Goal: Task Accomplishment & Management: Complete application form

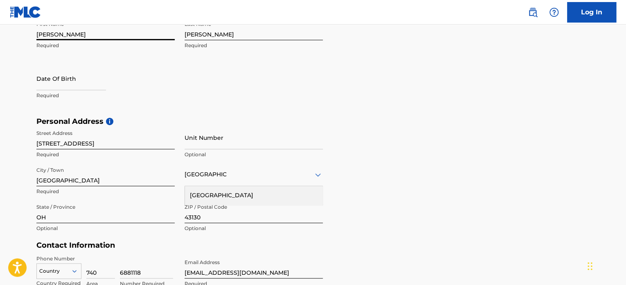
scroll to position [205, 0]
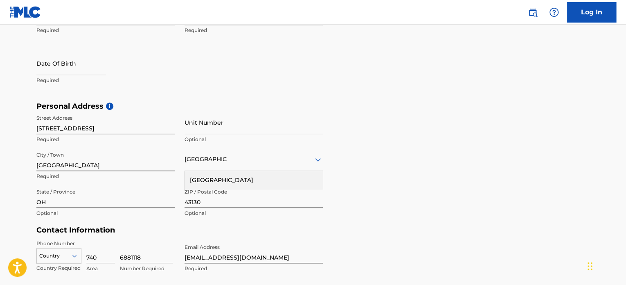
click at [61, 77] on p "Required" at bounding box center [105, 80] width 138 height 7
click at [61, 80] on p "Required" at bounding box center [105, 80] width 138 height 7
select select "8"
select select "2025"
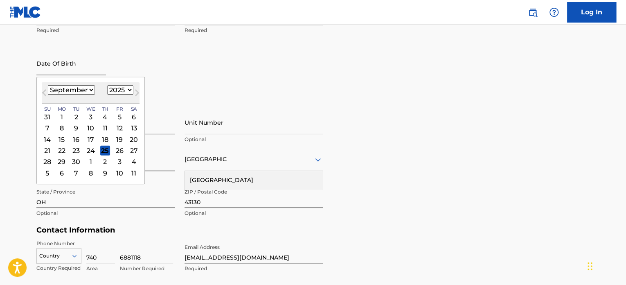
click at [61, 70] on input "text" at bounding box center [71, 63] width 70 height 23
type input "[DATE]"
click at [213, 86] on div "First Name [PERSON_NAME] Required Last Name [PERSON_NAME] Required Date Of Birt…" at bounding box center [179, 52] width 287 height 100
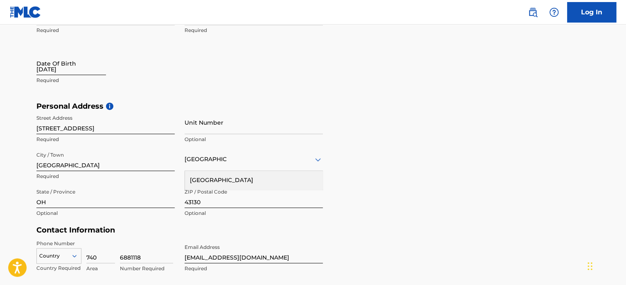
select select "8"
select select "2025"
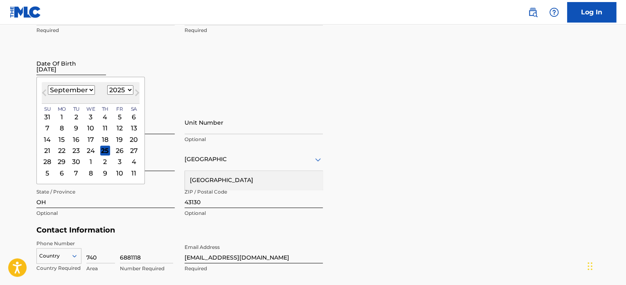
click at [93, 70] on input "[DATE]" at bounding box center [71, 63] width 70 height 23
type input "[DATE]"
click at [82, 91] on select "January February March April May June July August September October November De…" at bounding box center [71, 89] width 47 height 9
select select "2"
click at [48, 85] on select "January February March April May June July August September October November De…" at bounding box center [71, 89] width 47 height 9
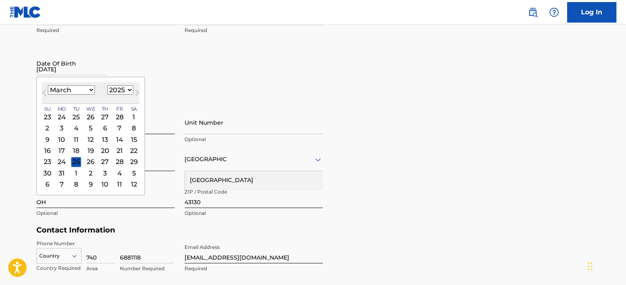
click at [47, 161] on div "23" at bounding box center [48, 162] width 10 height 10
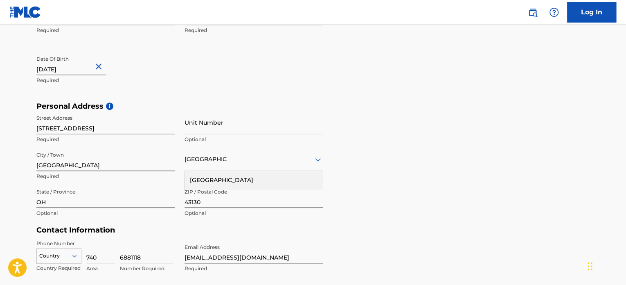
click at [84, 70] on input "[DATE]" at bounding box center [71, 63] width 70 height 23
select select "2"
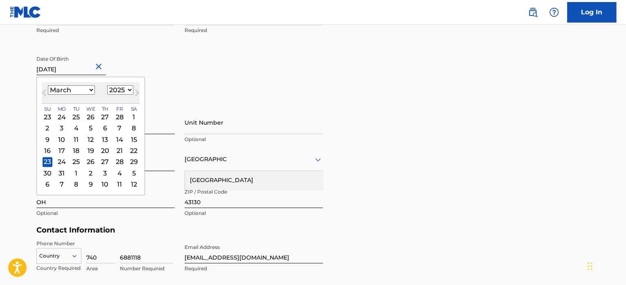
click at [117, 88] on select "1899 1900 1901 1902 1903 1904 1905 1906 1907 1908 1909 1910 1911 1912 1913 1914…" at bounding box center [120, 89] width 26 height 9
select select "1984"
click at [107, 85] on select "1899 1900 1901 1902 1903 1904 1905 1906 1907 1908 1909 1910 1911 1912 1913 1914…" at bounding box center [120, 89] width 26 height 9
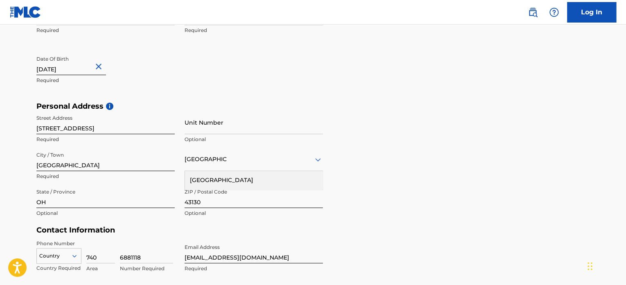
click at [184, 97] on div "First Name [PERSON_NAME] Required Last Name [PERSON_NAME] Required Date Of Birt…" at bounding box center [179, 52] width 287 height 100
select select "2"
select select "2025"
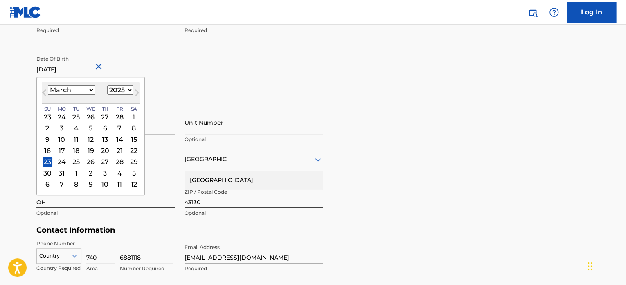
click at [84, 69] on input "[DATE]" at bounding box center [71, 63] width 70 height 23
click at [87, 67] on input "[DATE]" at bounding box center [71, 63] width 70 height 23
type input "[DATE]"
select select "1984"
type input "[DATE]"
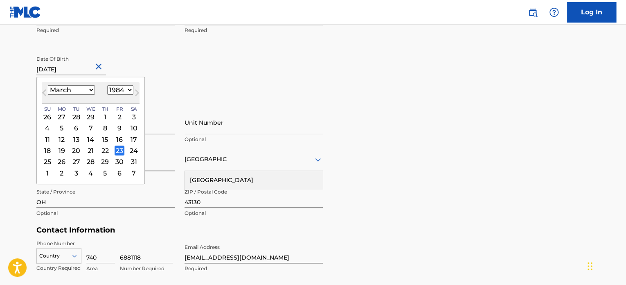
click at [116, 150] on div "23" at bounding box center [120, 150] width 10 height 10
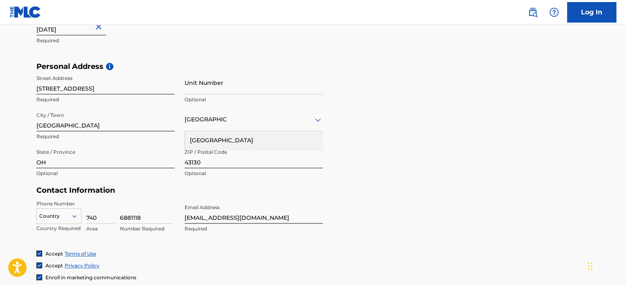
scroll to position [246, 0]
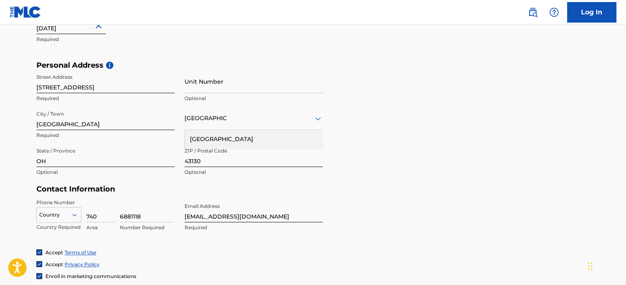
click at [340, 161] on div "Personal Address i Street Address [STREET_ADDRESS] Required Unit Number Optiona…" at bounding box center [312, 123] width 553 height 124
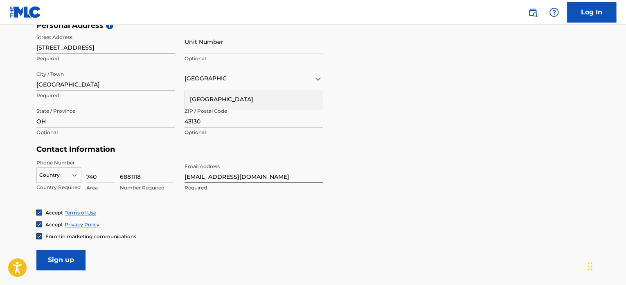
scroll to position [287, 0]
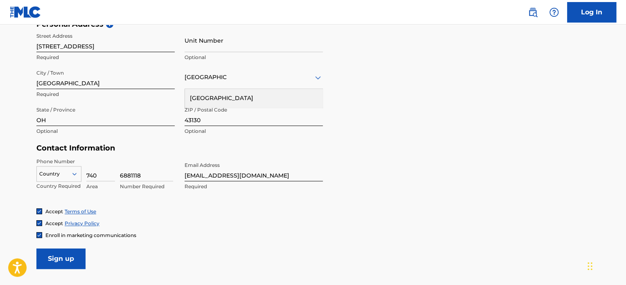
click at [64, 174] on div "Country" at bounding box center [58, 172] width 45 height 12
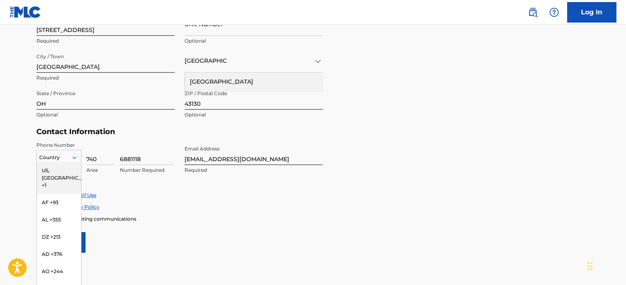
click at [61, 170] on div "US, [GEOGRAPHIC_DATA] +1" at bounding box center [59, 178] width 44 height 32
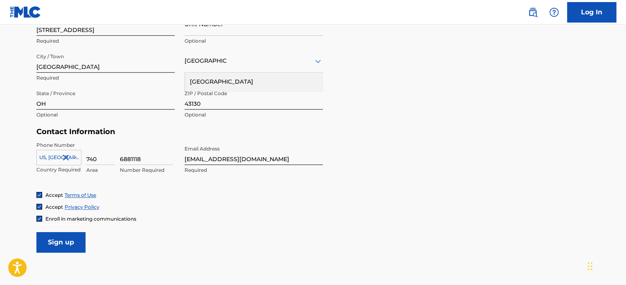
click at [187, 206] on div "Accept Privacy Policy" at bounding box center [312, 206] width 553 height 7
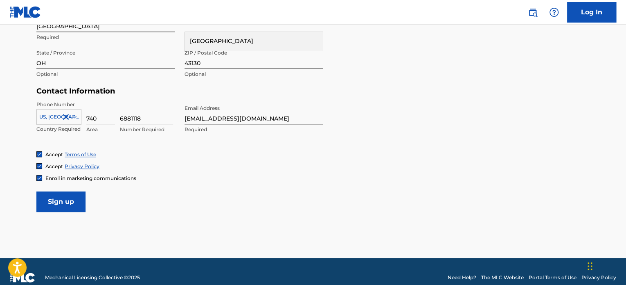
scroll to position [344, 0]
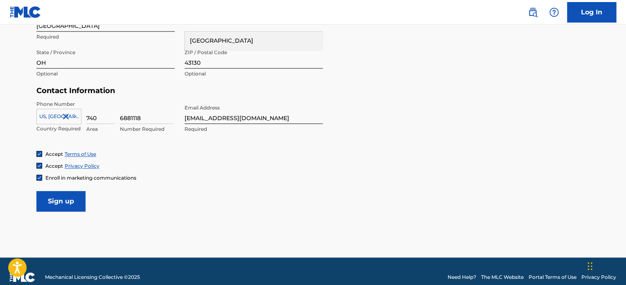
click at [39, 178] on img at bounding box center [39, 177] width 5 height 5
click at [72, 205] on input "Sign up" at bounding box center [60, 201] width 49 height 20
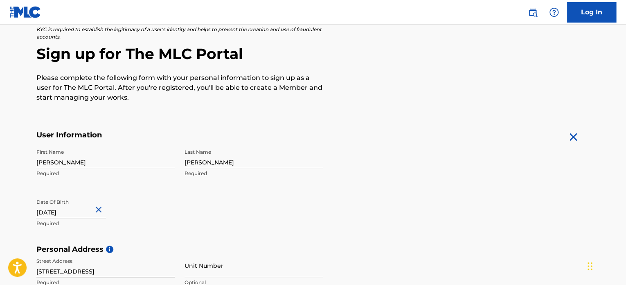
scroll to position [57, 0]
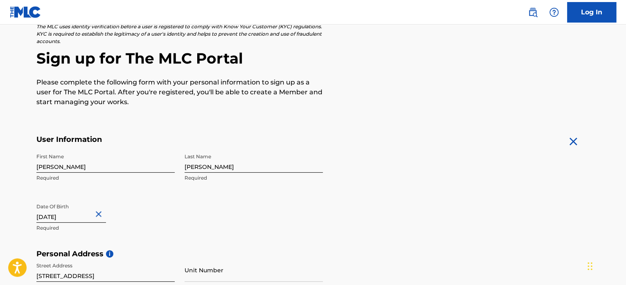
click at [201, 201] on div "First Name [PERSON_NAME] Required Last Name [PERSON_NAME] Required Date Of Birt…" at bounding box center [179, 199] width 287 height 100
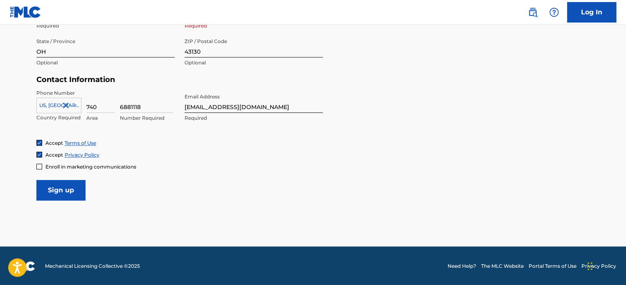
scroll to position [355, 0]
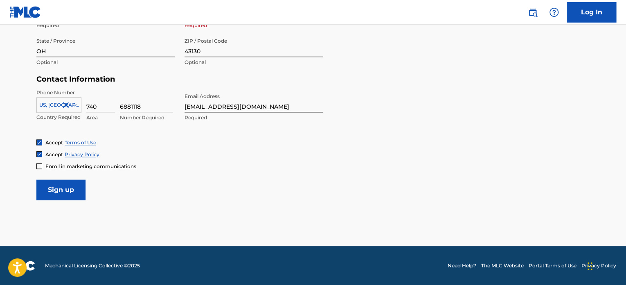
click at [180, 185] on form "User Information First Name [PERSON_NAME] Required Last Name [PERSON_NAME] Requ…" at bounding box center [312, 18] width 553 height 363
click at [66, 104] on div at bounding box center [59, 104] width 44 height 9
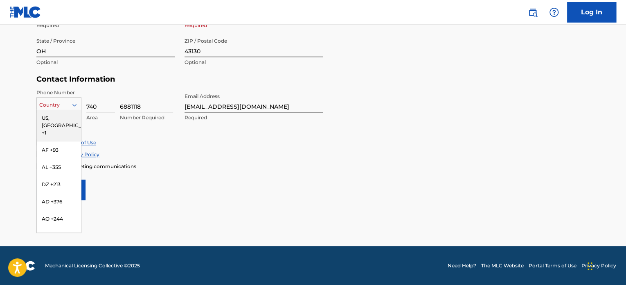
click at [57, 118] on div "US, [GEOGRAPHIC_DATA] +1" at bounding box center [59, 125] width 44 height 32
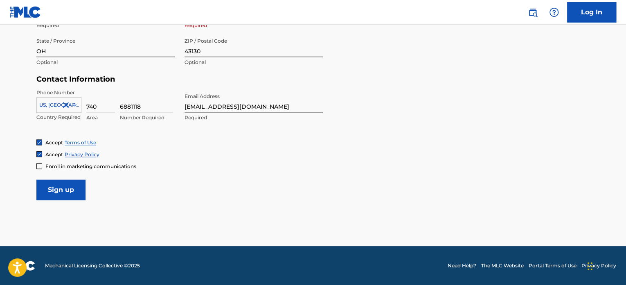
click at [134, 142] on div "Accept Terms of Use" at bounding box center [312, 142] width 553 height 7
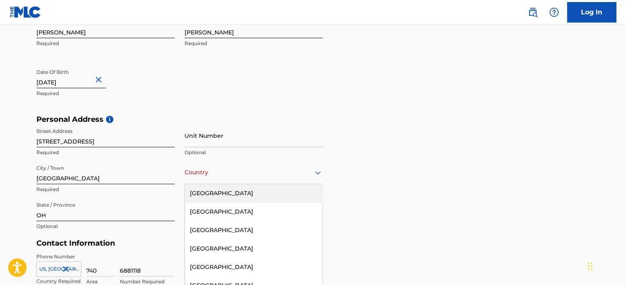
scroll to position [214, 0]
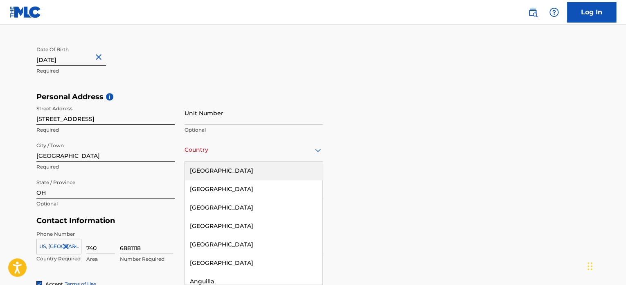
click at [214, 161] on div "223 results available. Use Up and Down to choose options, press Enter to select…" at bounding box center [254, 149] width 138 height 23
click at [224, 171] on div "[GEOGRAPHIC_DATA]" at bounding box center [254, 170] width 138 height 18
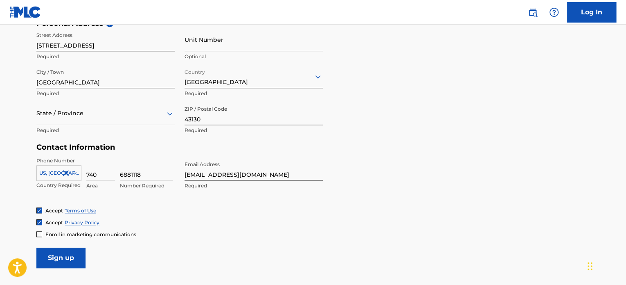
scroll to position [296, 0]
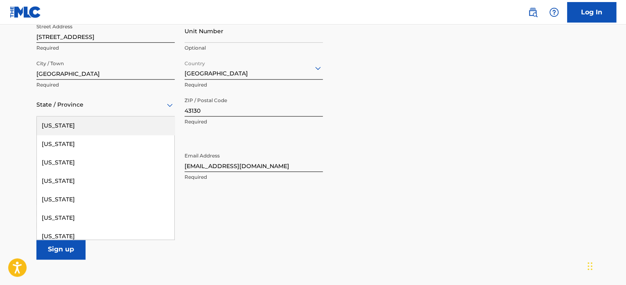
click at [127, 106] on div at bounding box center [105, 104] width 138 height 10
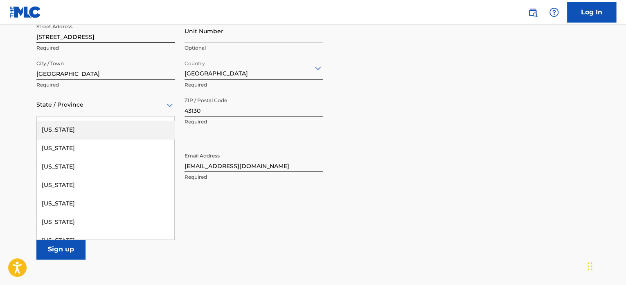
click at [56, 132] on div "[US_STATE]" at bounding box center [106, 129] width 138 height 18
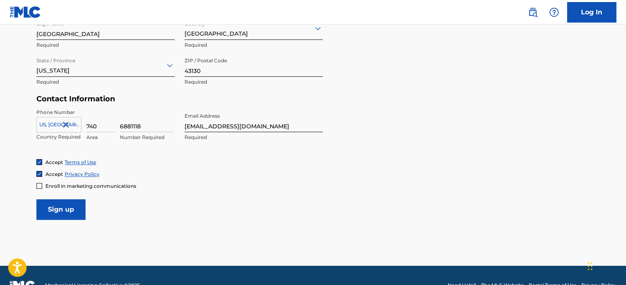
scroll to position [337, 0]
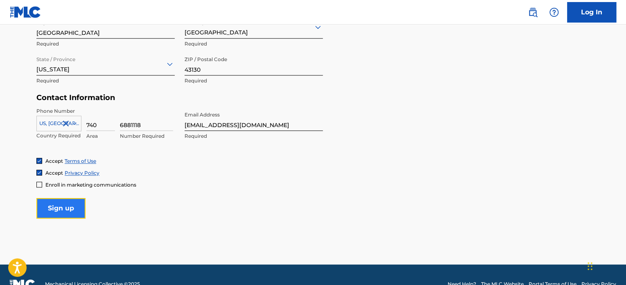
click at [73, 206] on input "Sign up" at bounding box center [60, 208] width 49 height 20
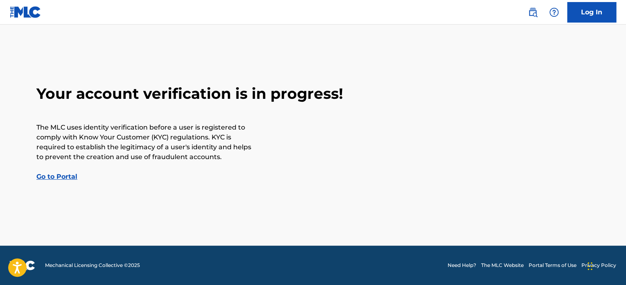
click at [44, 177] on link "Go to Portal" at bounding box center [56, 176] width 41 height 8
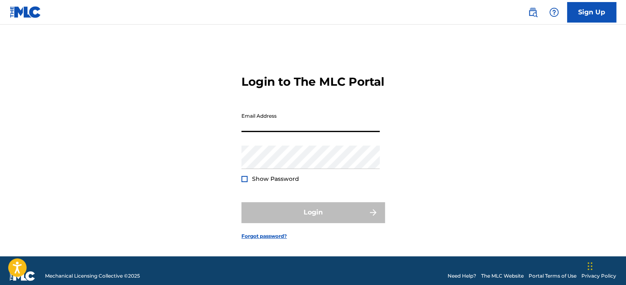
click at [292, 132] on input "Email Address" at bounding box center [311, 119] width 138 height 23
type input "[EMAIL_ADDRESS][DOMAIN_NAME]"
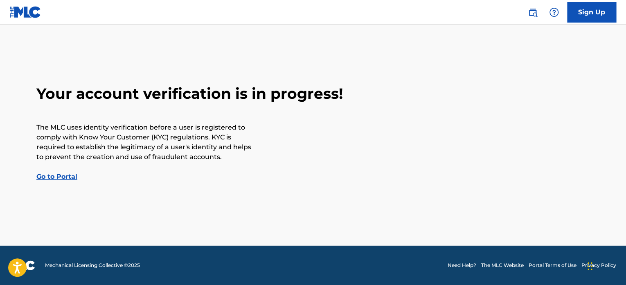
scroll to position [337, 0]
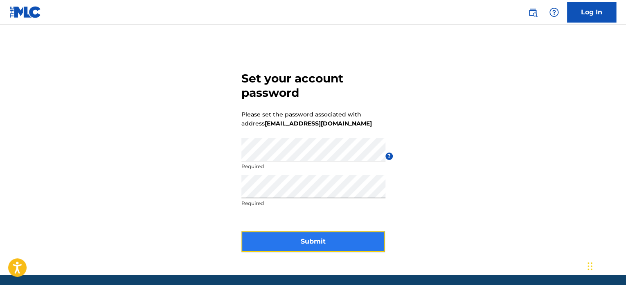
click at [321, 238] on button "Submit" at bounding box center [313, 241] width 143 height 20
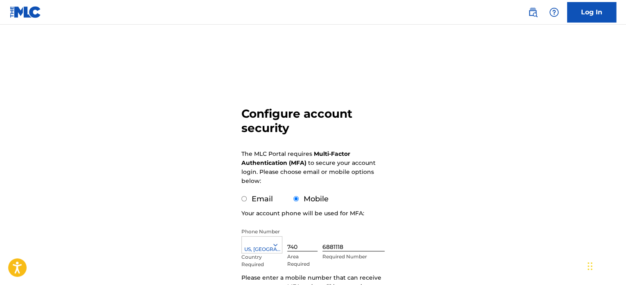
click at [427, 136] on div "Configure account security The MLC Portal requires Multi-Factor Authentication …" at bounding box center [313, 199] width 573 height 309
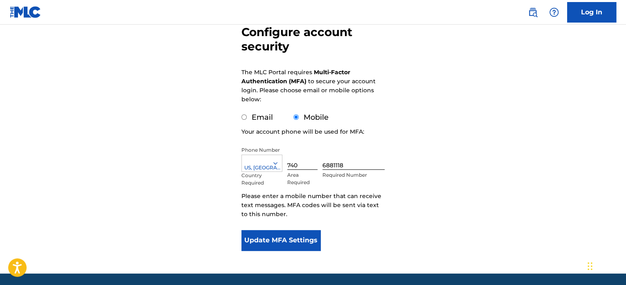
scroll to position [82, 0]
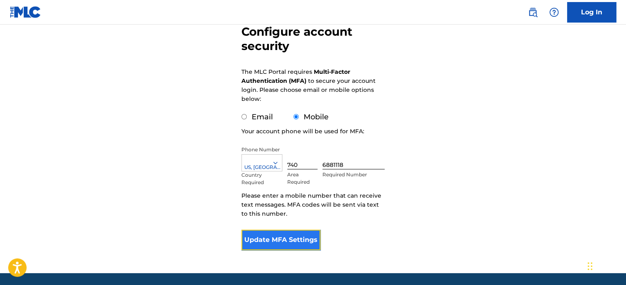
click at [299, 240] on button "Update MFA Settings" at bounding box center [281, 239] width 79 height 20
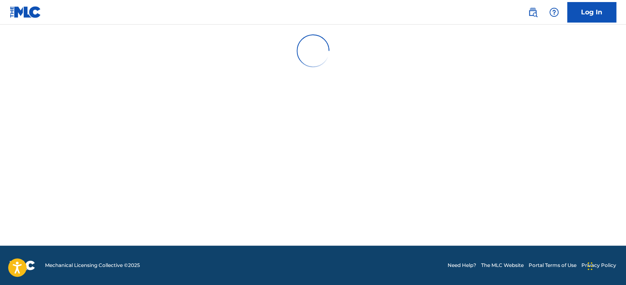
scroll to position [0, 0]
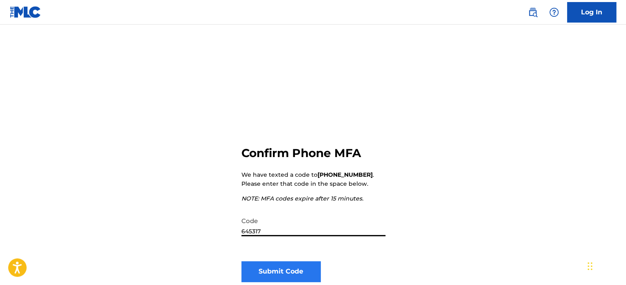
type input "645317"
click at [276, 273] on button "Submit Code" at bounding box center [281, 271] width 79 height 20
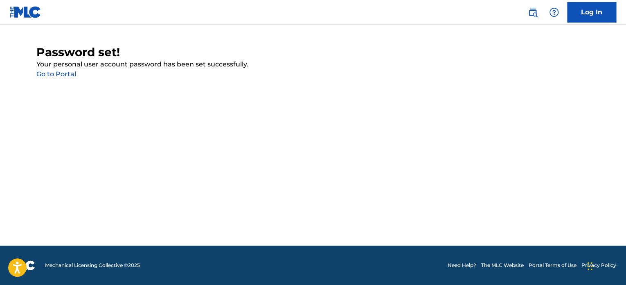
click at [59, 76] on link "Go to Portal" at bounding box center [56, 74] width 40 height 8
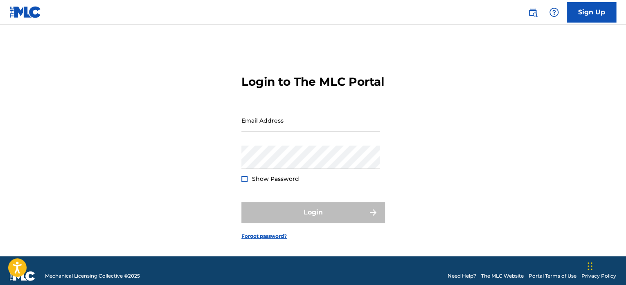
click at [300, 132] on input "Email Address" at bounding box center [311, 119] width 138 height 23
type input "[EMAIL_ADDRESS][DOMAIN_NAME]"
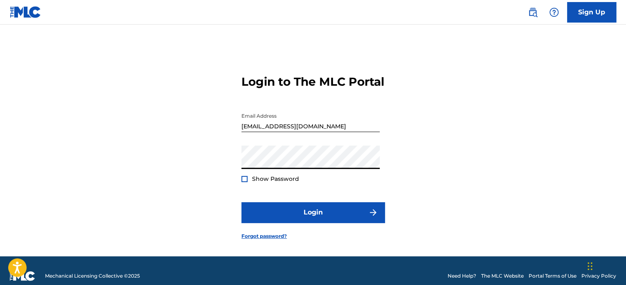
click at [420, 195] on div "Login to The MLC Portal Email Address crazyasspoet1@gmail.com Password Show Pas…" at bounding box center [313, 150] width 573 height 211
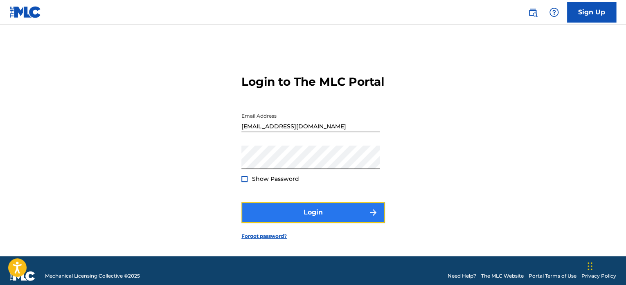
click at [326, 222] on button "Login" at bounding box center [313, 212] width 143 height 20
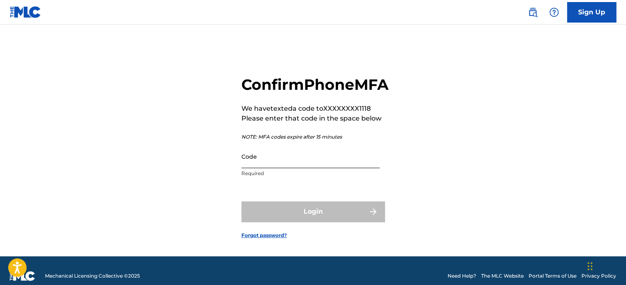
click at [367, 168] on input "Code" at bounding box center [311, 156] width 138 height 23
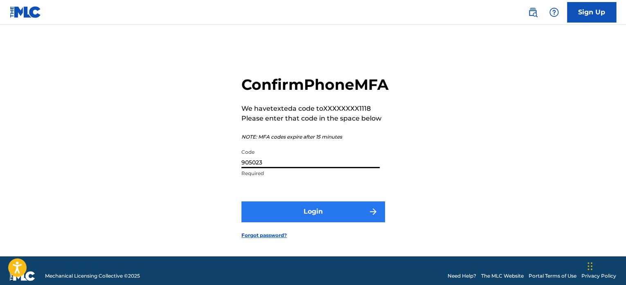
type input "905023"
click at [343, 221] on button "Login" at bounding box center [313, 211] width 143 height 20
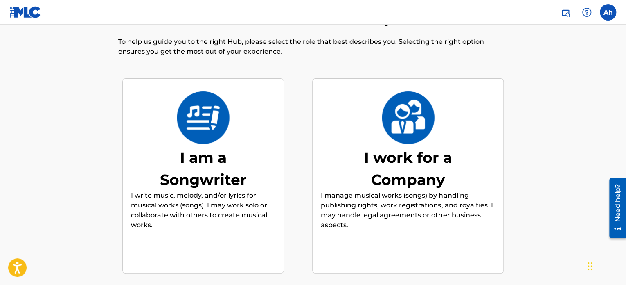
click at [205, 142] on img at bounding box center [203, 117] width 54 height 52
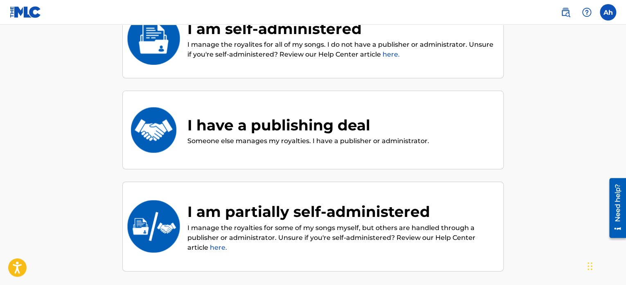
scroll to position [119, 0]
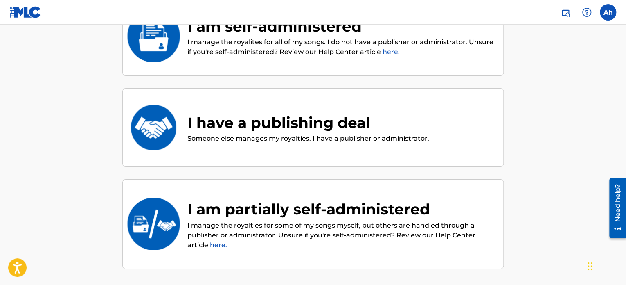
click at [280, 126] on div "I have a publishing deal" at bounding box center [308, 122] width 242 height 22
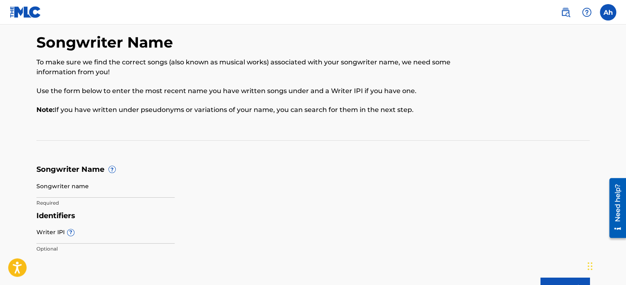
scroll to position [2, 0]
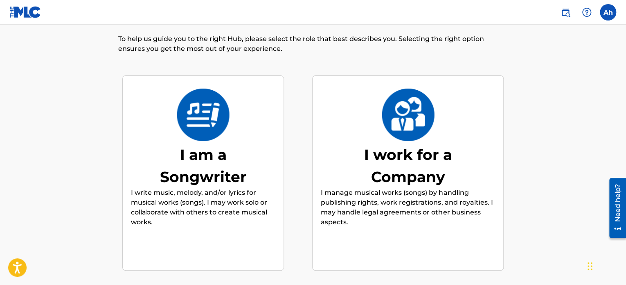
scroll to position [37, 0]
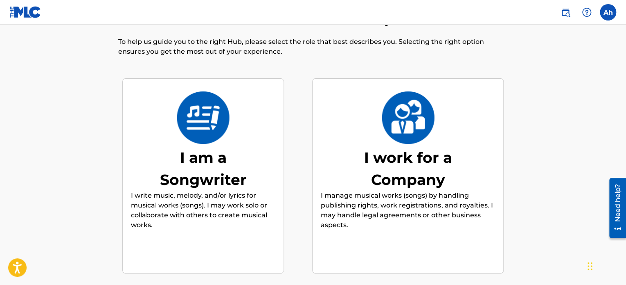
click at [204, 167] on div "I am a Songwriter" at bounding box center [203, 168] width 123 height 44
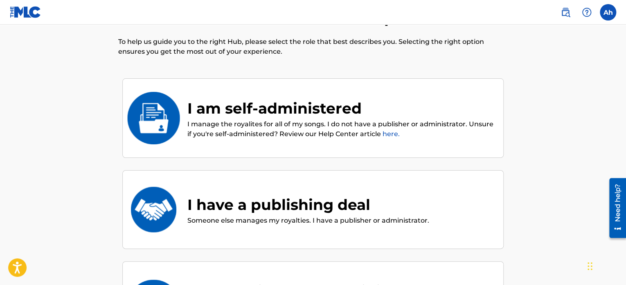
click at [217, 107] on div "I am self-administered" at bounding box center [341, 108] width 308 height 22
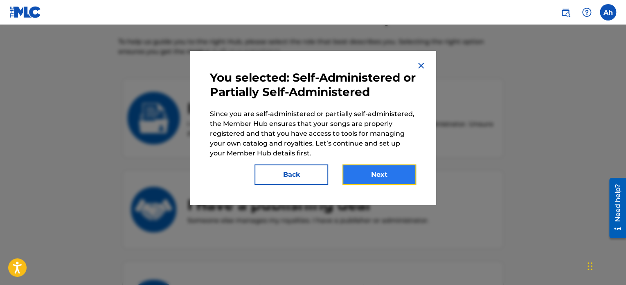
click at [386, 178] on button "Next" at bounding box center [380, 174] width 74 height 20
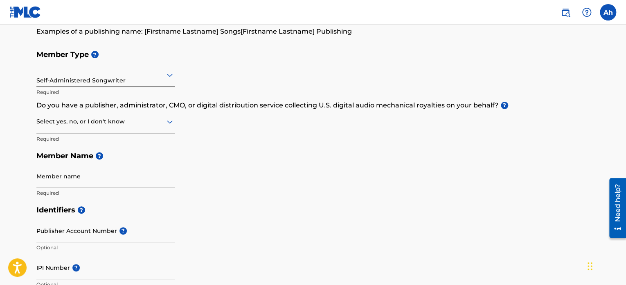
scroll to position [82, 0]
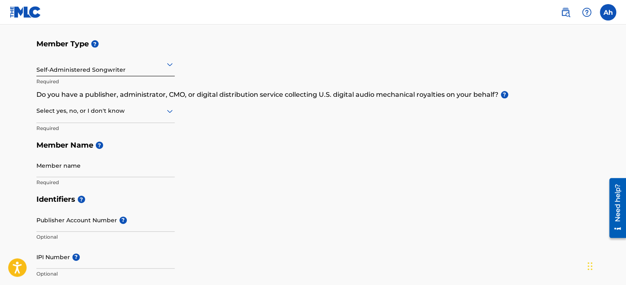
click at [136, 70] on div "Self-Administered Songwriter" at bounding box center [105, 64] width 138 height 20
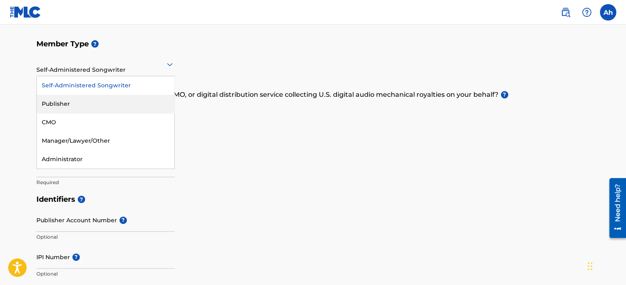
click at [82, 103] on div "Publisher" at bounding box center [106, 104] width 138 height 18
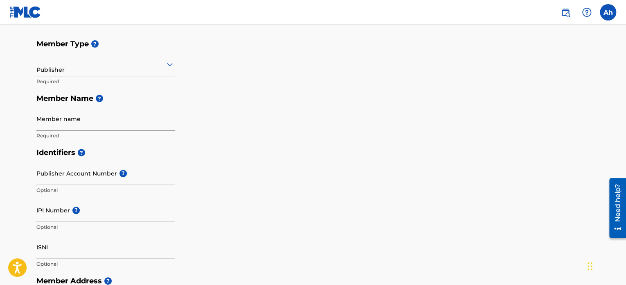
click at [95, 122] on input "Member name" at bounding box center [105, 118] width 138 height 23
type input "Anthony Hartley"
type input "[STREET_ADDRESS]"
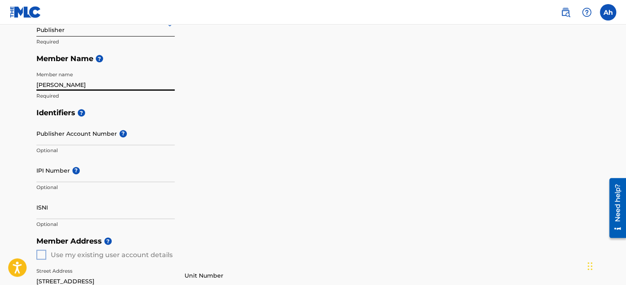
scroll to position [123, 0]
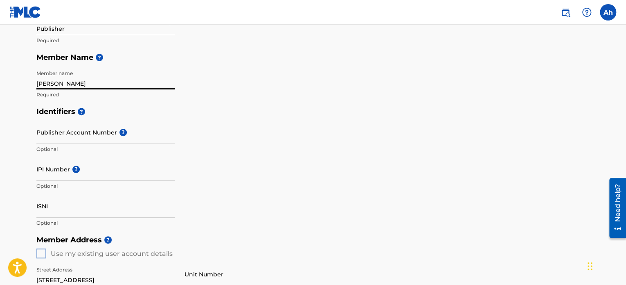
scroll to position [37, 0]
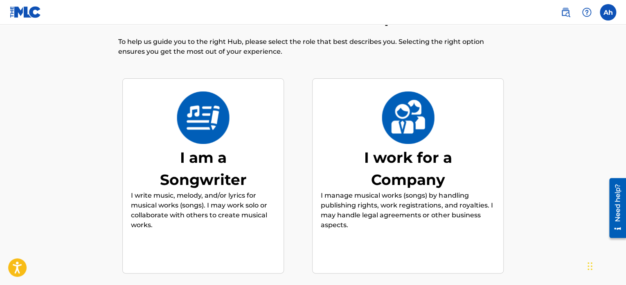
click at [193, 160] on div "I am a Songwriter" at bounding box center [203, 168] width 123 height 44
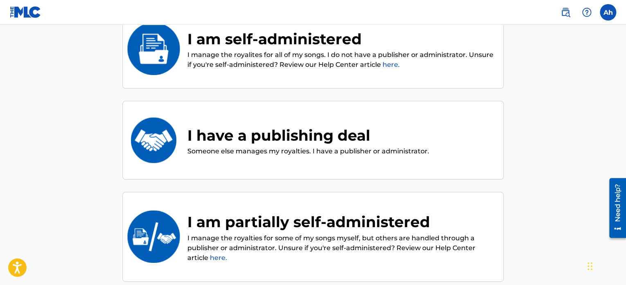
scroll to position [119, 0]
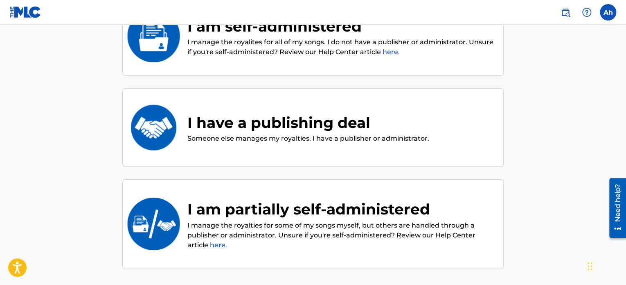
click at [255, 118] on div "I have a publishing deal" at bounding box center [308, 122] width 242 height 22
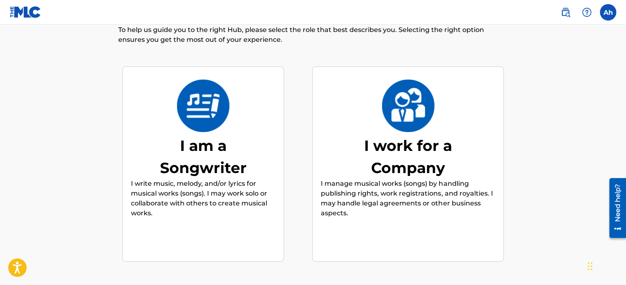
scroll to position [117, 0]
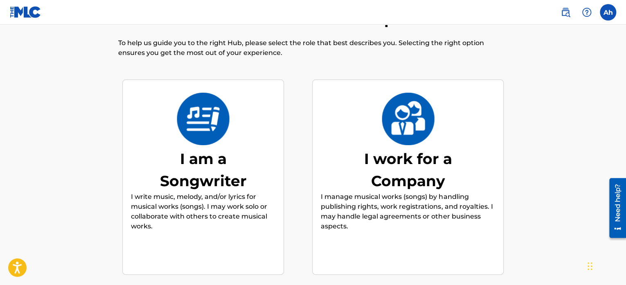
click at [204, 154] on div "I am a Songwriter" at bounding box center [203, 169] width 123 height 44
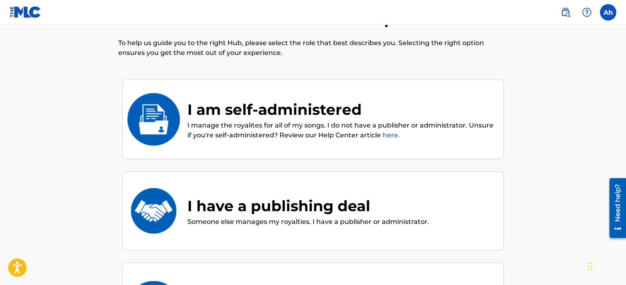
scroll to position [37, 0]
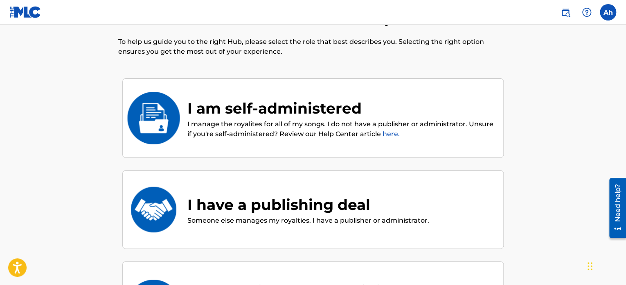
click at [239, 125] on p "I manage the royalites for all of my songs. I do not have a publisher or admini…" at bounding box center [341, 129] width 308 height 20
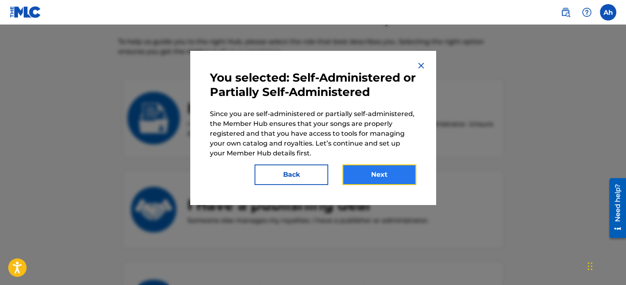
click at [400, 183] on button "Next" at bounding box center [380, 174] width 74 height 20
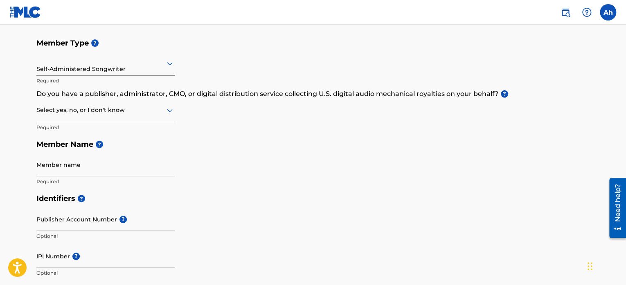
scroll to position [82, 0]
click at [139, 113] on div at bounding box center [105, 111] width 138 height 10
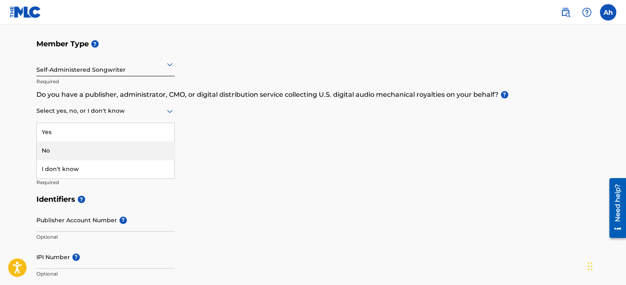
click at [74, 147] on div "No" at bounding box center [106, 150] width 138 height 18
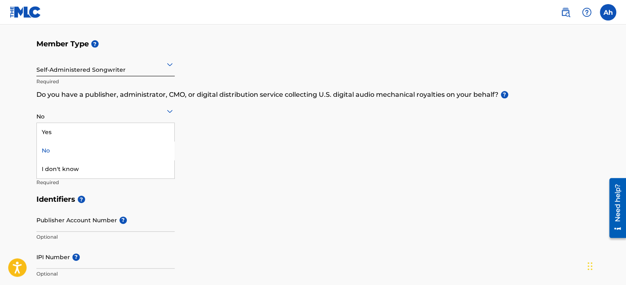
click at [117, 110] on div at bounding box center [105, 111] width 138 height 10
click at [87, 168] on div "I don't know" at bounding box center [106, 169] width 138 height 18
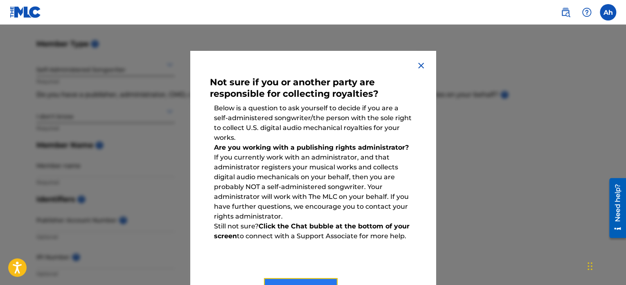
click at [300, 283] on button "Done" at bounding box center [301, 288] width 74 height 20
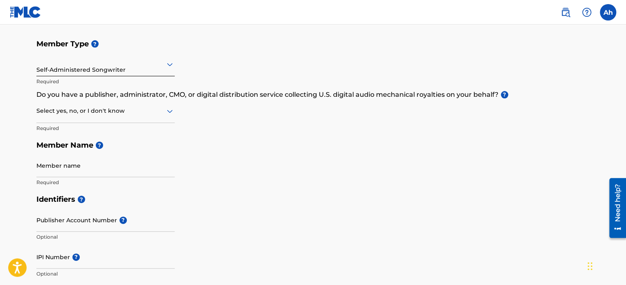
click at [78, 110] on div at bounding box center [105, 111] width 138 height 10
click at [76, 133] on div "Yes" at bounding box center [106, 132] width 138 height 18
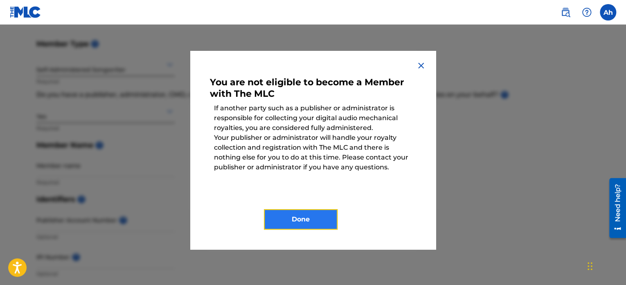
click at [312, 217] on button "Done" at bounding box center [301, 219] width 74 height 20
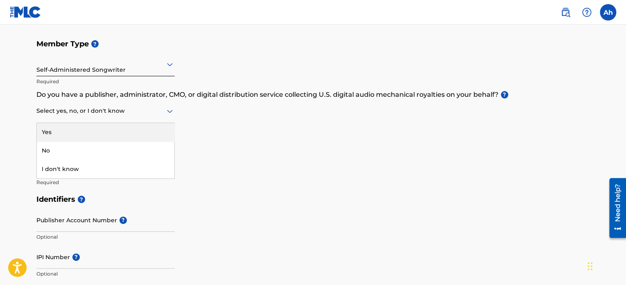
click at [115, 111] on div at bounding box center [105, 111] width 138 height 10
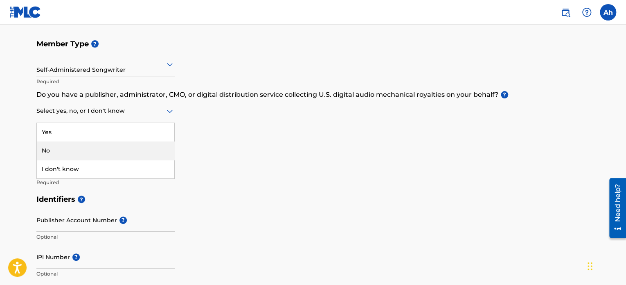
click at [77, 149] on div "No" at bounding box center [106, 150] width 138 height 18
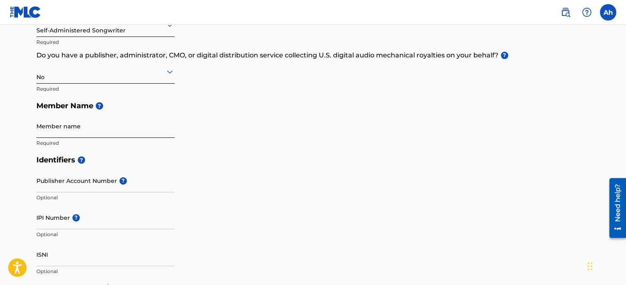
scroll to position [123, 0]
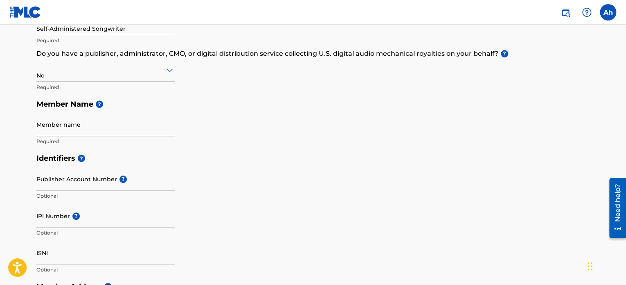
click at [94, 128] on input "Member name" at bounding box center [105, 124] width 138 height 23
click at [106, 126] on input "Member name" at bounding box center [105, 124] width 138 height 23
type input "AnthonyHartley"
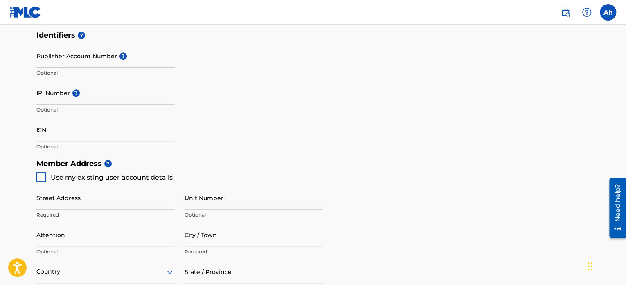
scroll to position [0, 0]
